Goal: Information Seeking & Learning: Compare options

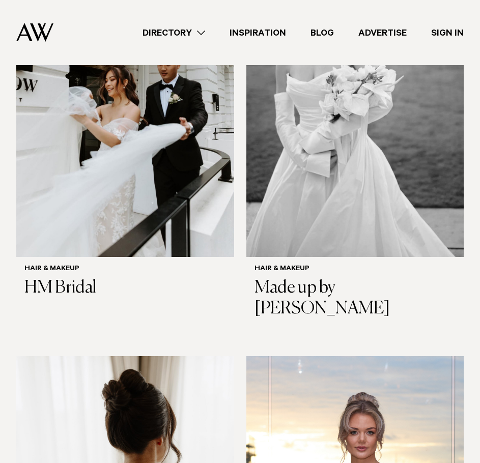
scroll to position [459, 0]
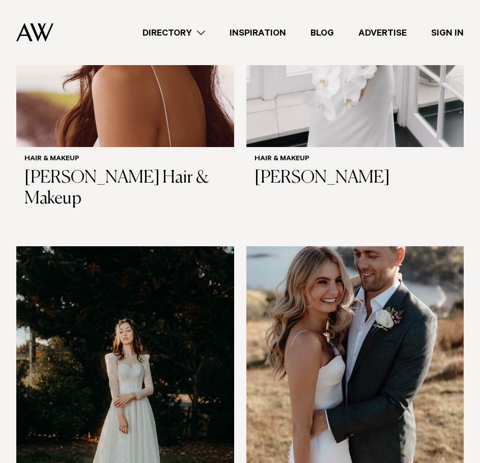
drag, startPoint x: 3, startPoint y: 373, endPoint x: 5, endPoint y: 184, distance: 189.8
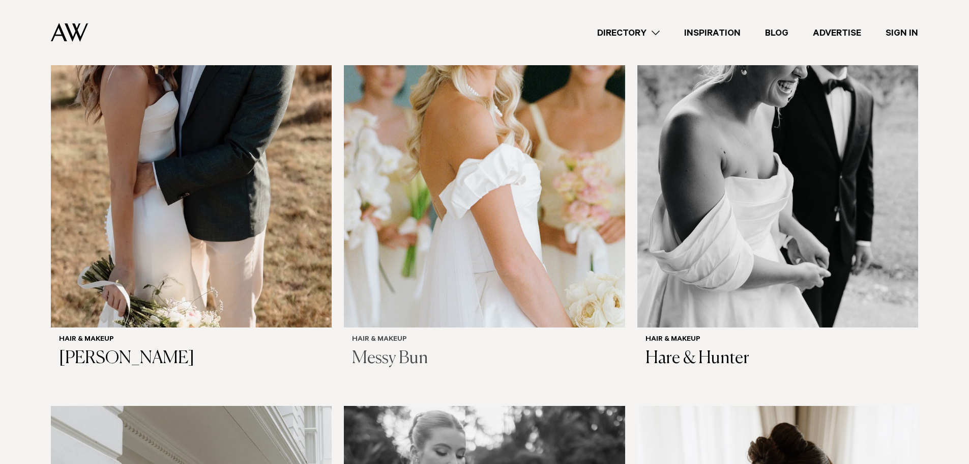
scroll to position [865, 0]
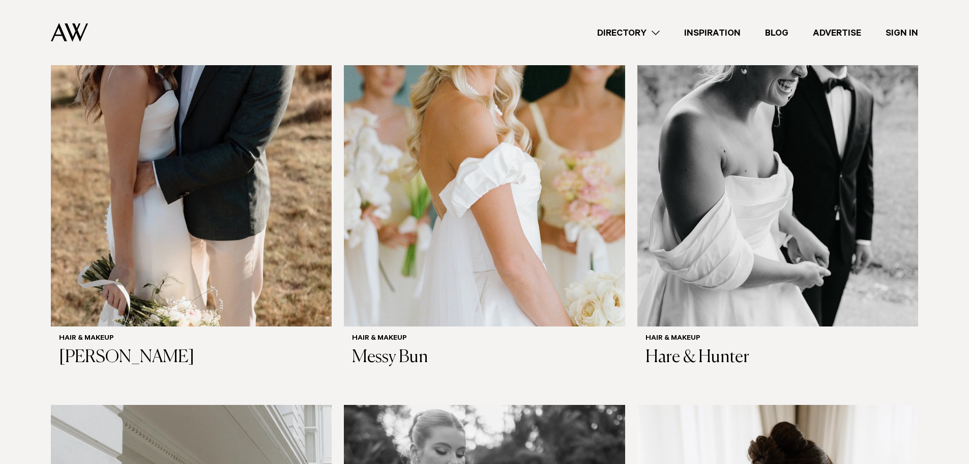
drag, startPoint x: 433, startPoint y: 159, endPoint x: 14, endPoint y: 225, distance: 425.0
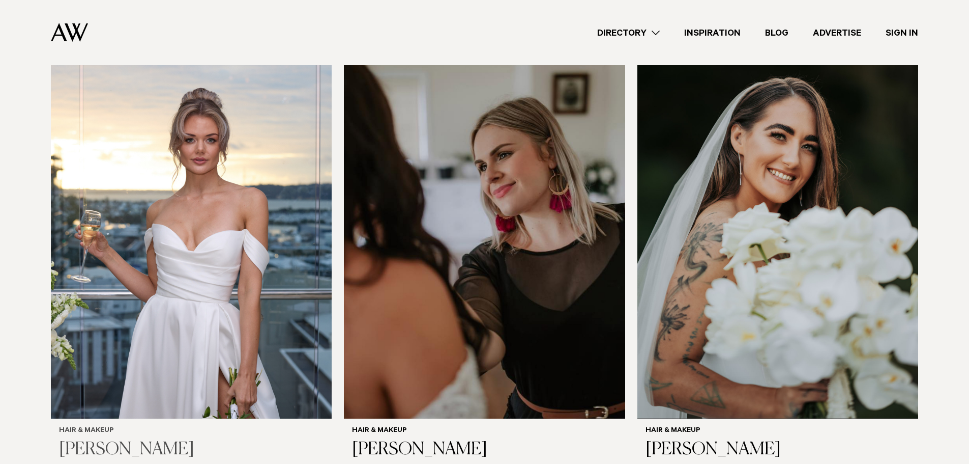
scroll to position [1679, 0]
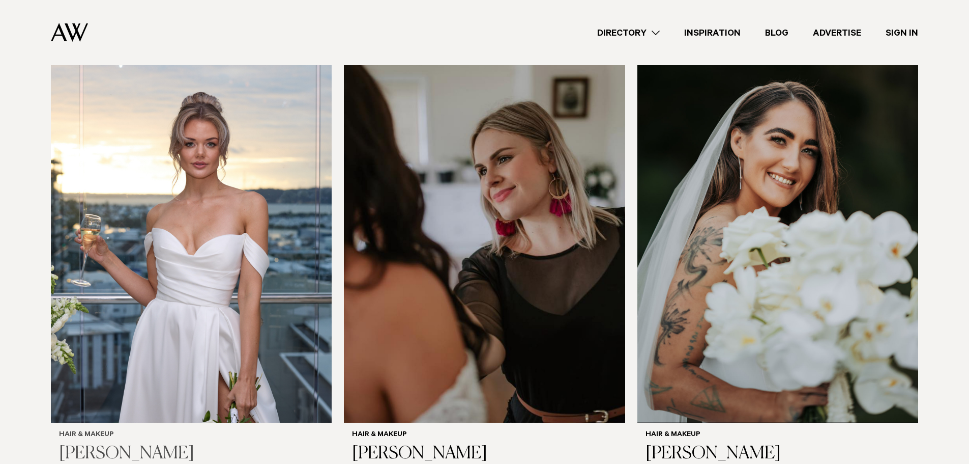
drag, startPoint x: 176, startPoint y: 196, endPoint x: 182, endPoint y: 202, distance: 8.3
click at [182, 202] on img at bounding box center [191, 233] width 281 height 377
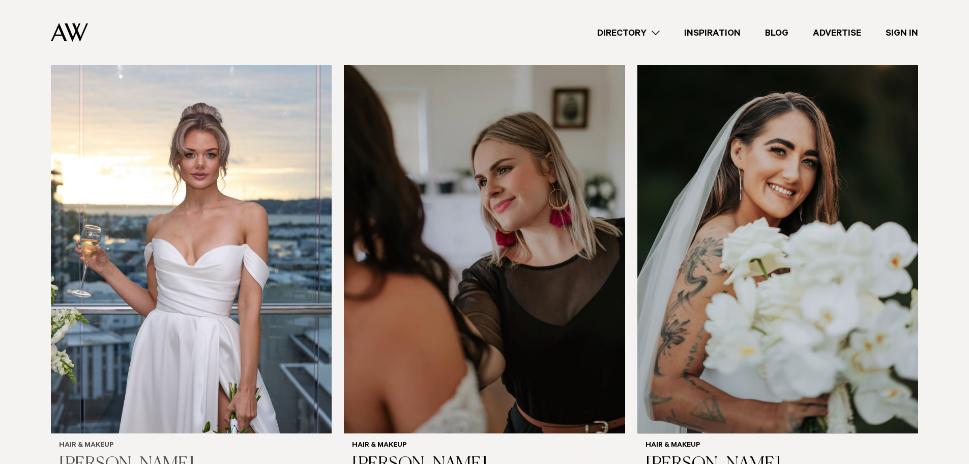
drag, startPoint x: 455, startPoint y: 127, endPoint x: 183, endPoint y: 139, distance: 272.5
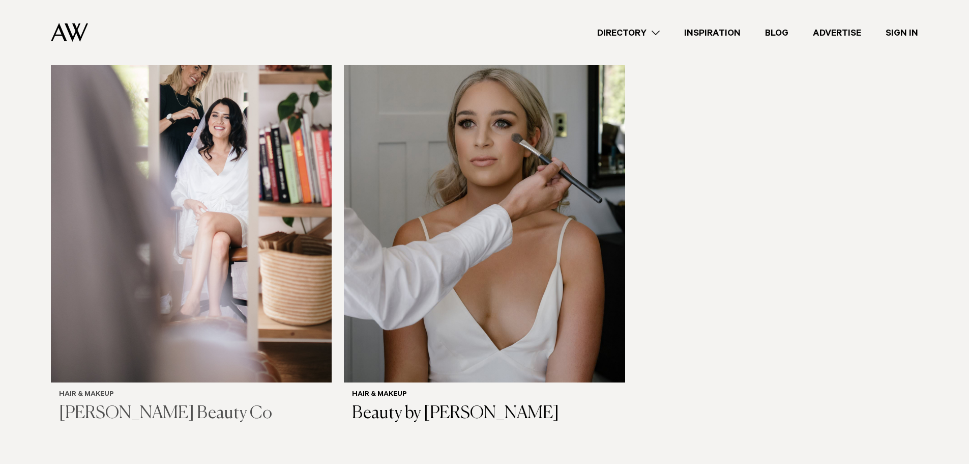
scroll to position [2991, 0]
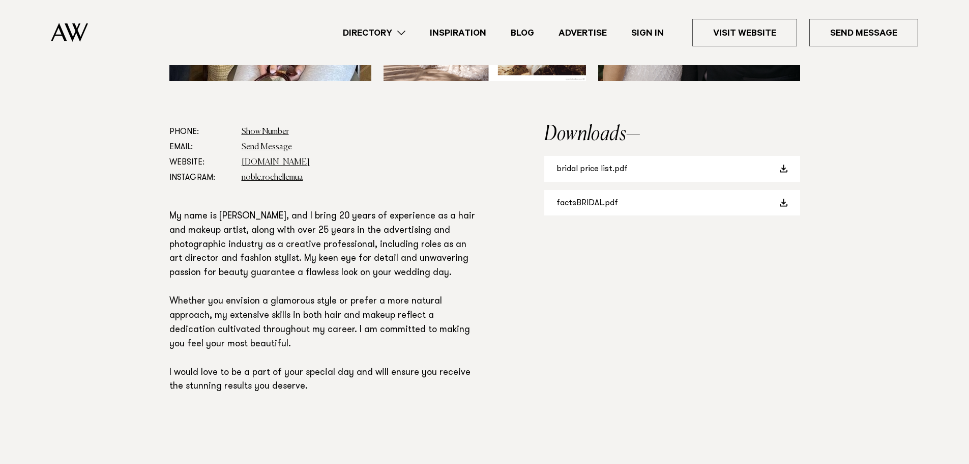
scroll to position [407, 0]
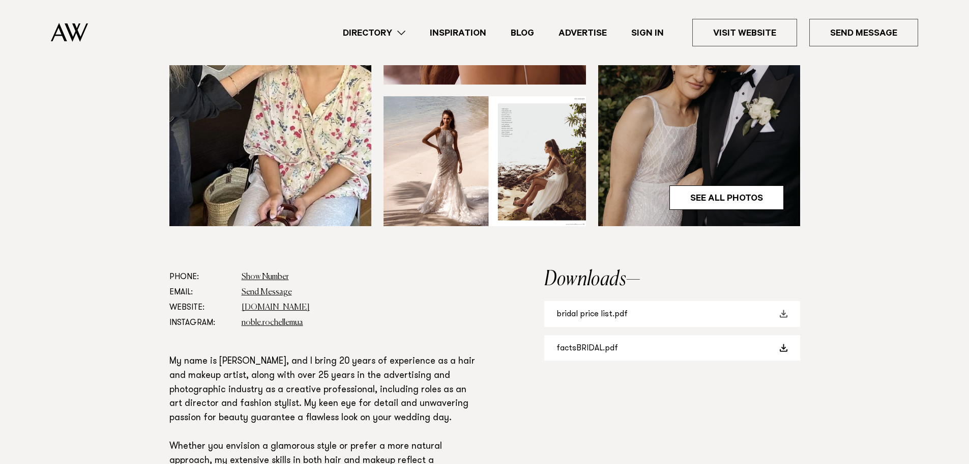
click at [576, 315] on link "bridal price list.pdf" at bounding box center [672, 314] width 256 height 26
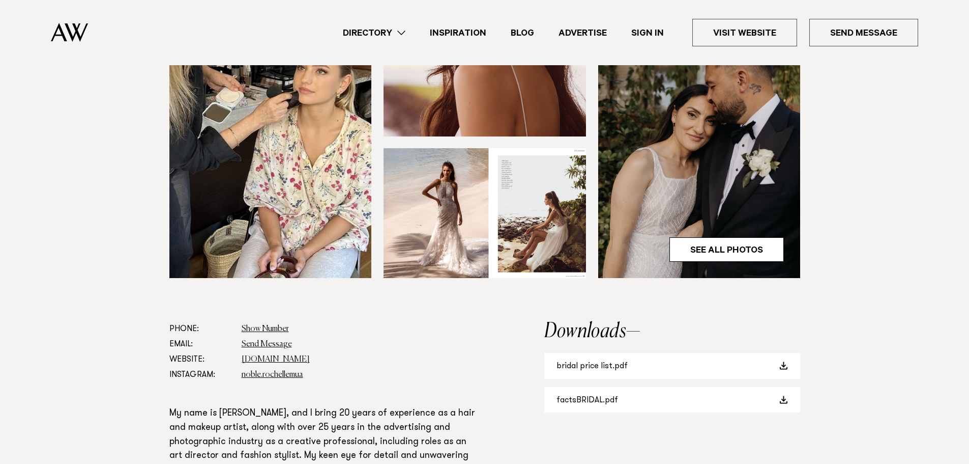
scroll to position [153, 0]
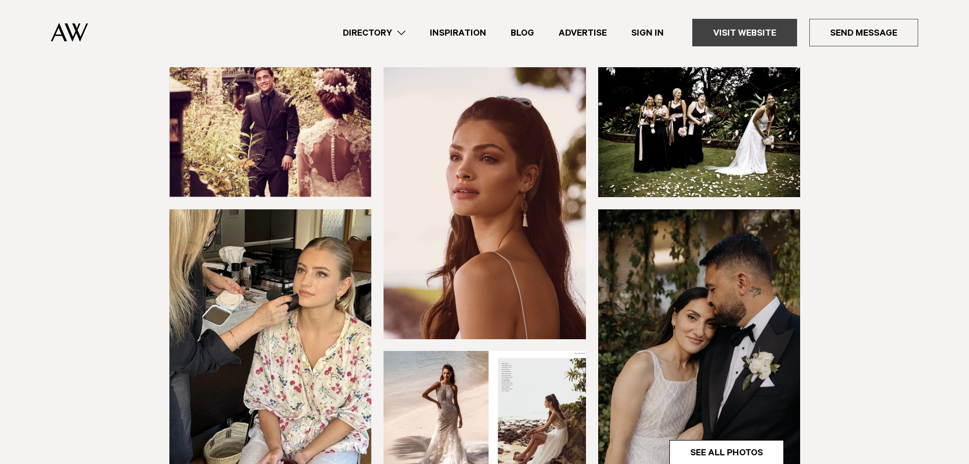
click at [733, 31] on link "Visit Website" at bounding box center [744, 32] width 105 height 27
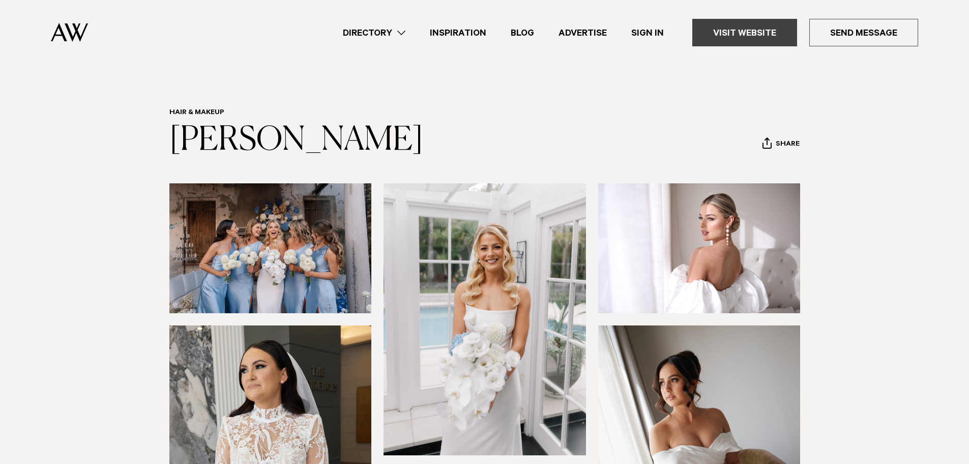
click at [736, 31] on link "Visit Website" at bounding box center [744, 32] width 105 height 27
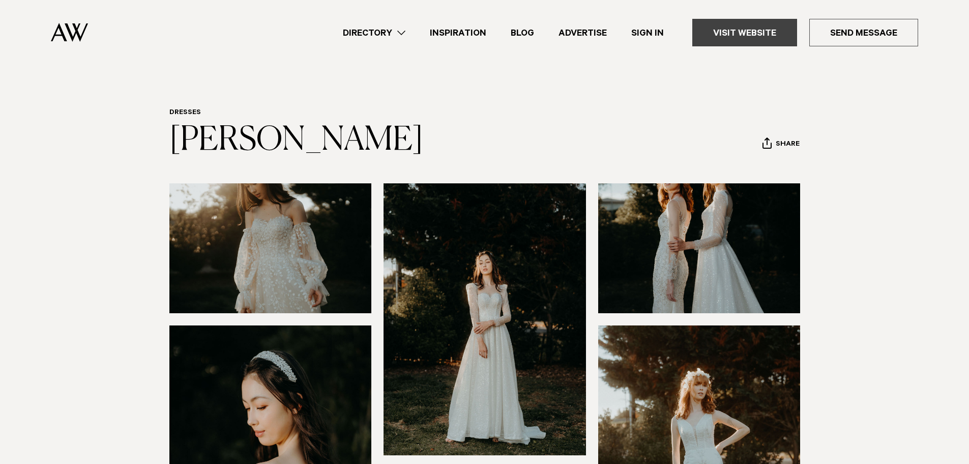
click at [733, 34] on link "Visit Website" at bounding box center [744, 32] width 105 height 27
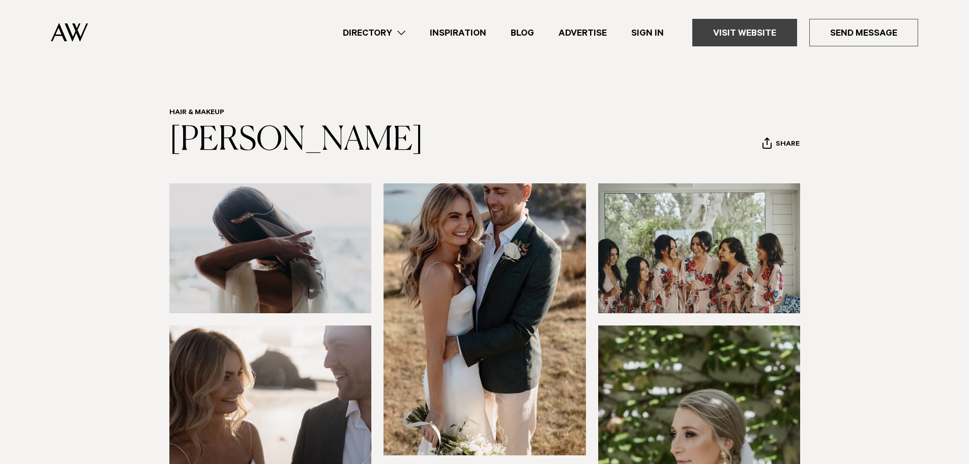
drag, startPoint x: 745, startPoint y: 40, endPoint x: 705, endPoint y: 41, distance: 39.7
click at [745, 40] on link "Visit Website" at bounding box center [744, 32] width 105 height 27
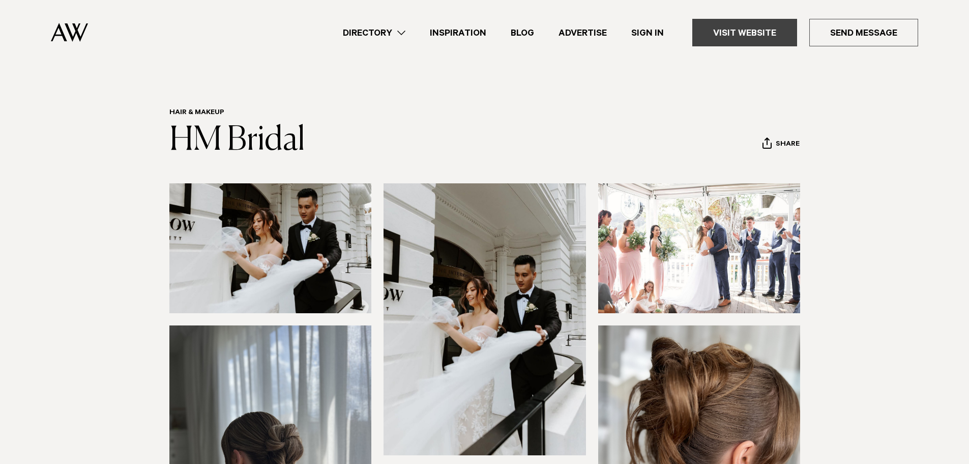
click at [729, 38] on link "Visit Website" at bounding box center [744, 32] width 105 height 27
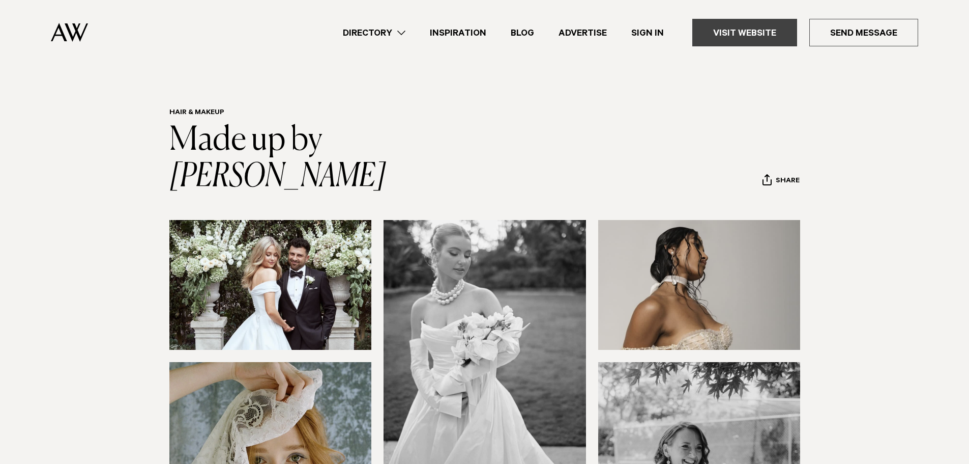
click at [720, 32] on link "Visit Website" at bounding box center [744, 32] width 105 height 27
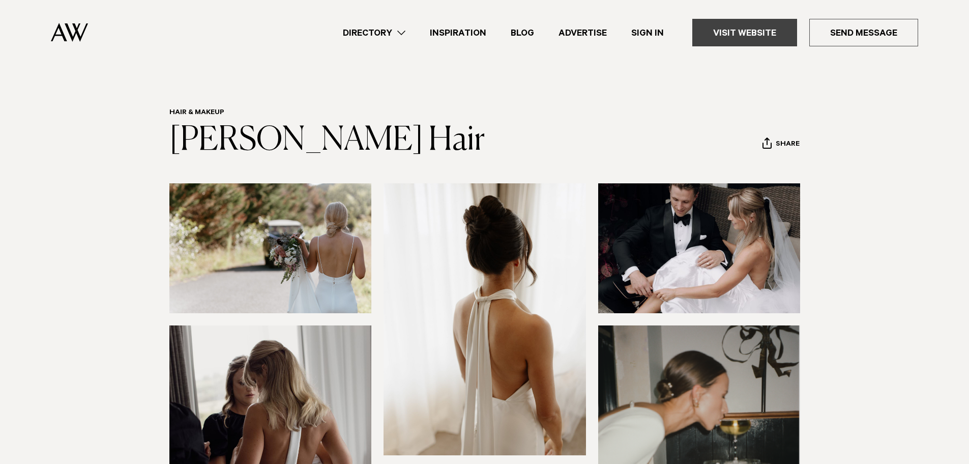
click at [739, 25] on link "Visit Website" at bounding box center [744, 32] width 105 height 27
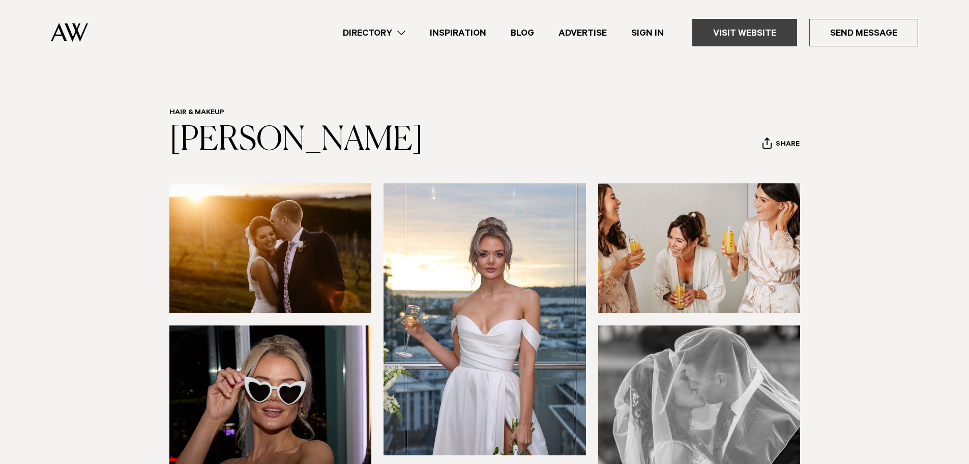
click at [729, 35] on link "Visit Website" at bounding box center [744, 32] width 105 height 27
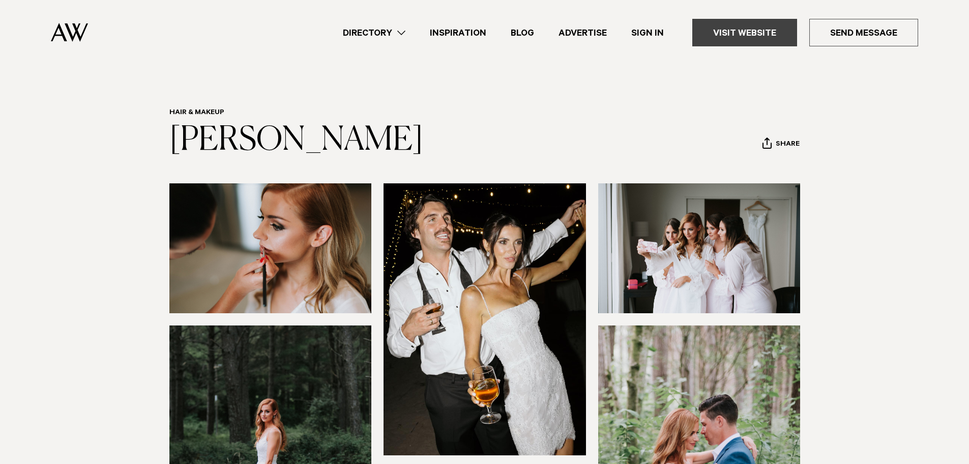
click at [747, 30] on link "Visit Website" at bounding box center [744, 32] width 105 height 27
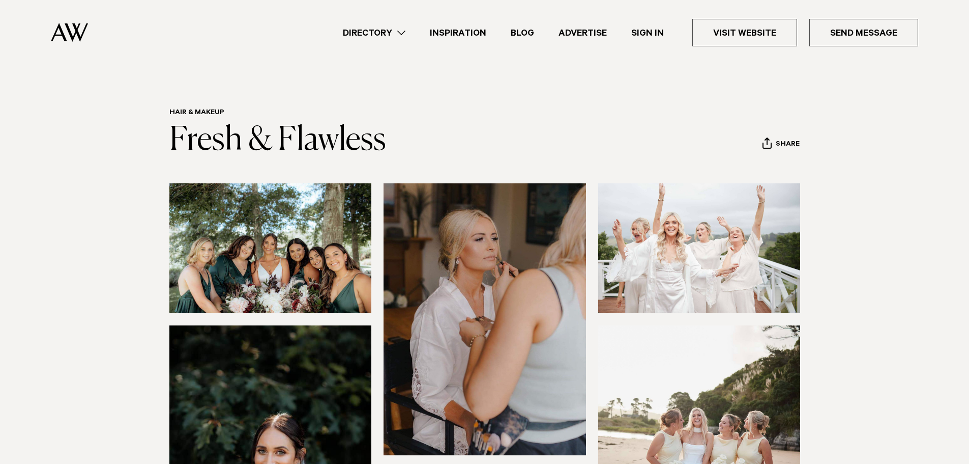
scroll to position [51, 0]
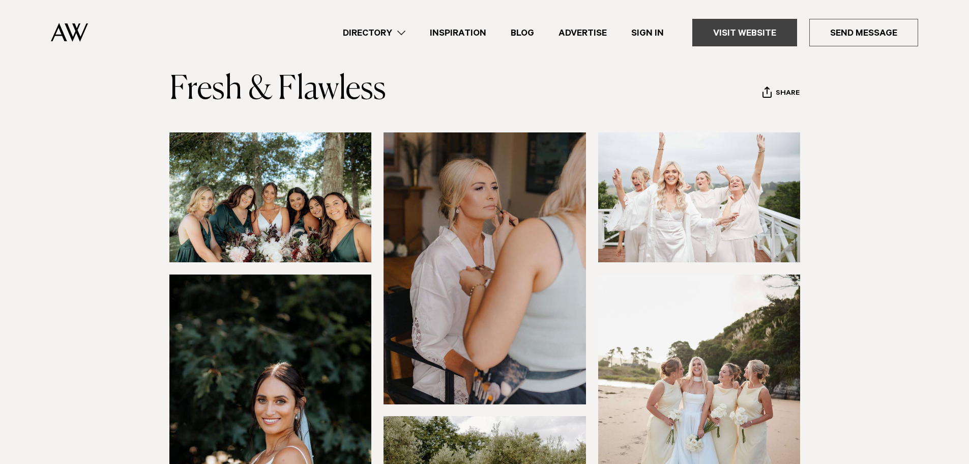
click at [737, 33] on link "Visit Website" at bounding box center [744, 32] width 105 height 27
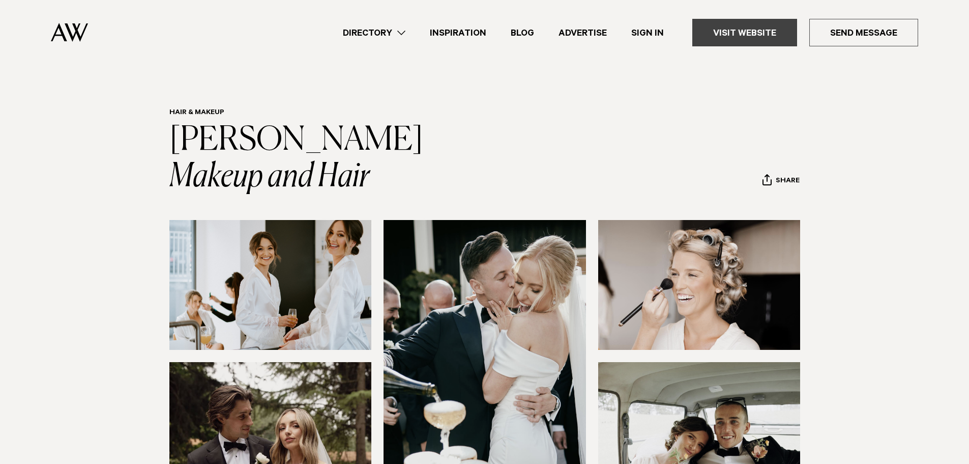
click at [722, 36] on link "Visit Website" at bounding box center [744, 32] width 105 height 27
